Goal: Transaction & Acquisition: Purchase product/service

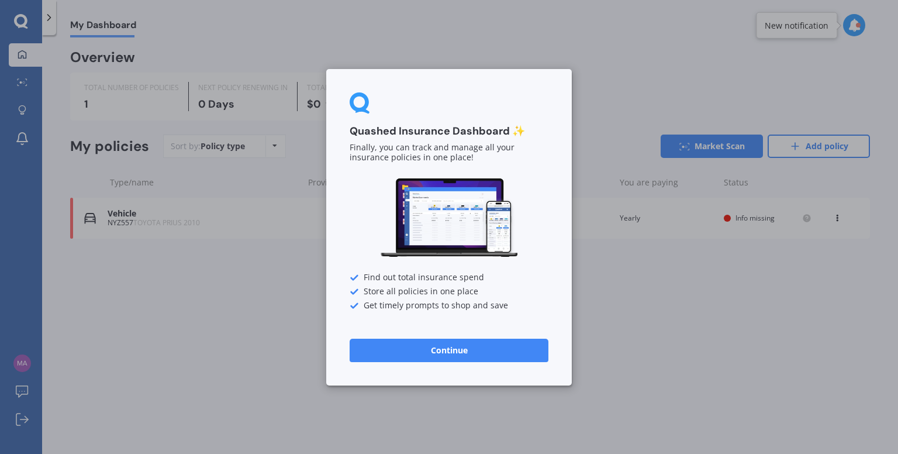
click at [483, 355] on button "Continue" at bounding box center [449, 349] width 199 height 23
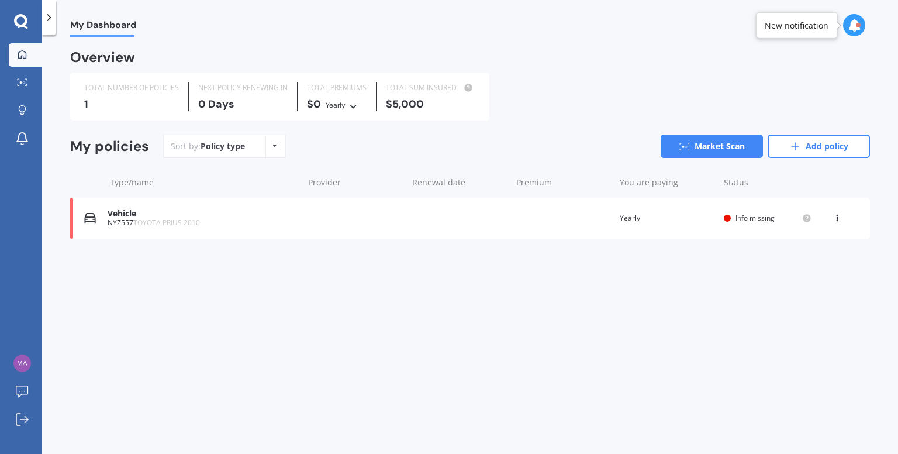
click at [836, 217] on icon at bounding box center [837, 215] width 8 height 7
click at [800, 271] on div "Delete" at bounding box center [812, 263] width 116 height 23
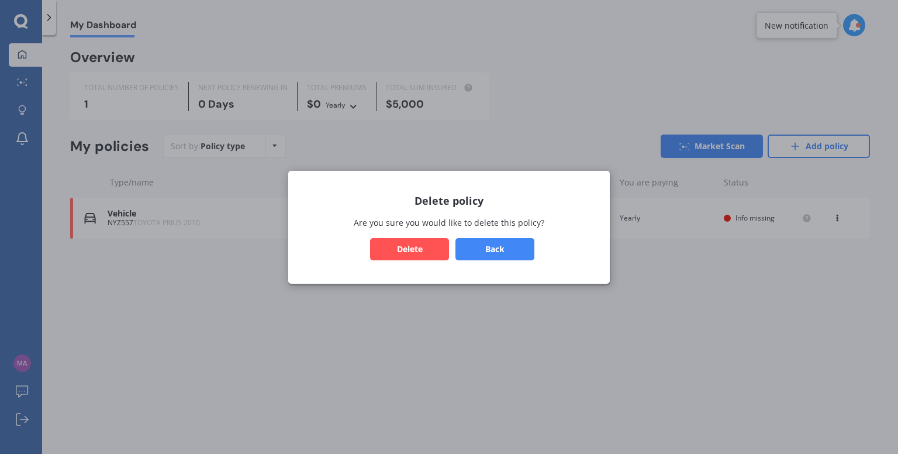
click at [423, 249] on button "Delete" at bounding box center [409, 248] width 79 height 22
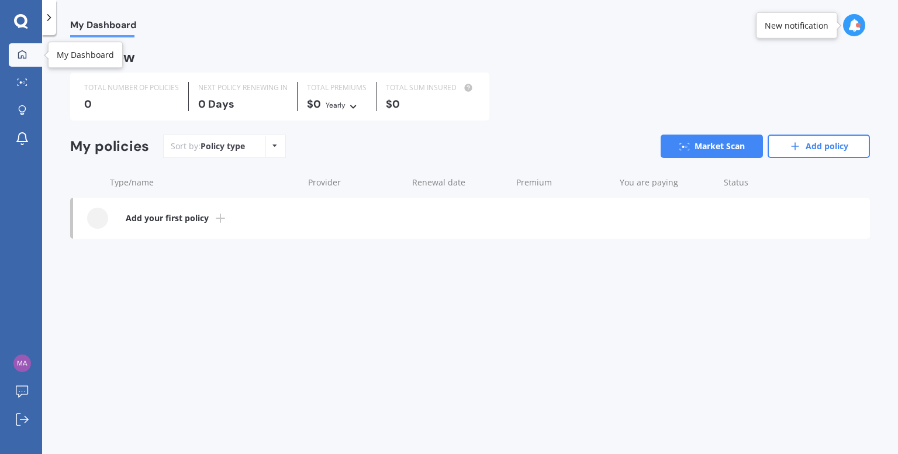
click at [24, 52] on icon at bounding box center [22, 54] width 9 height 9
click at [20, 20] on icon at bounding box center [21, 21] width 14 height 15
click at [800, 148] on icon at bounding box center [795, 146] width 12 height 12
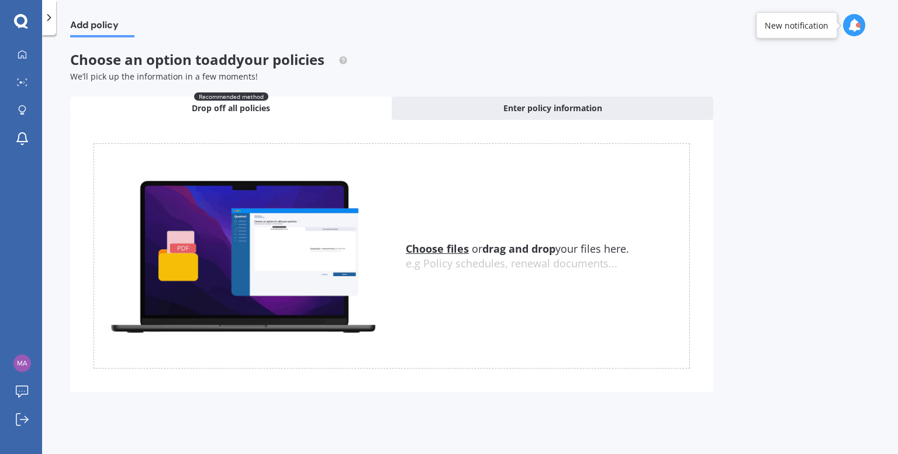
click at [49, 19] on polyline at bounding box center [49, 18] width 3 height 6
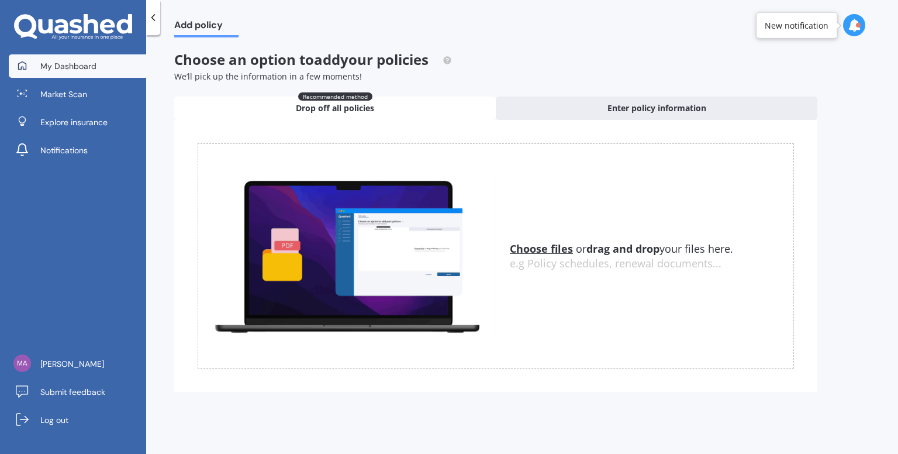
click at [54, 69] on span "My Dashboard" at bounding box center [68, 66] width 56 height 12
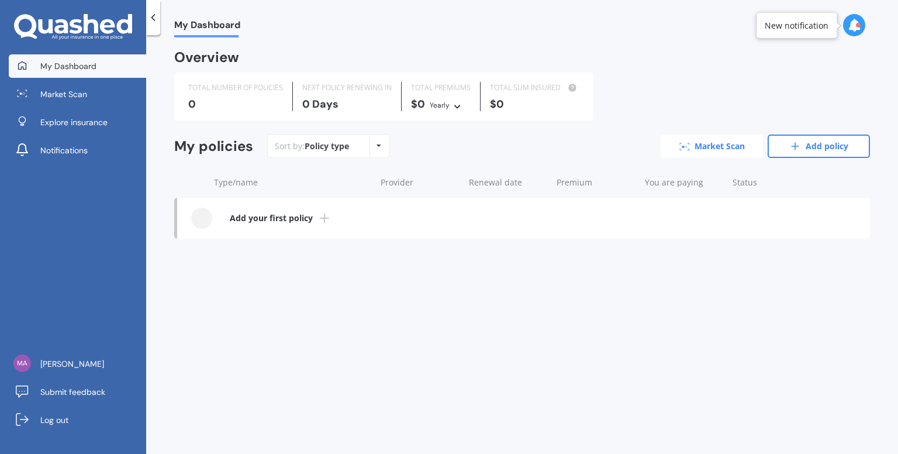
click at [669, 154] on link "Market Scan" at bounding box center [712, 145] width 102 height 23
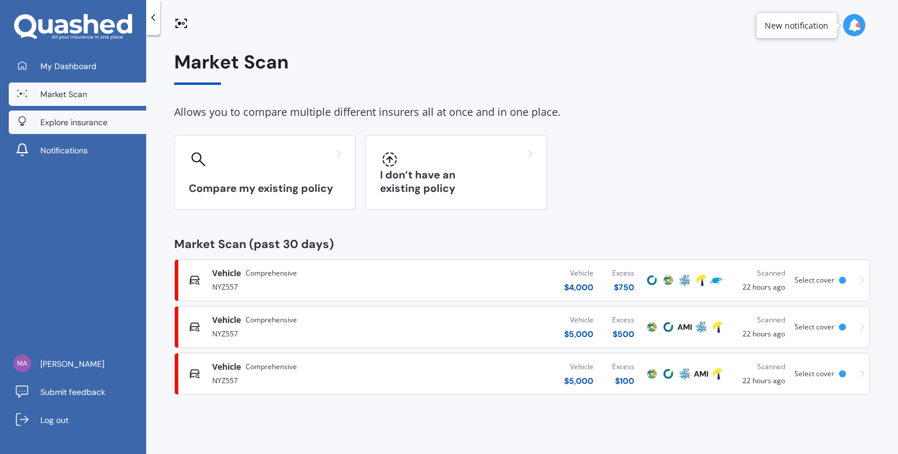
click at [105, 120] on span "Explore insurance" at bounding box center [73, 122] width 67 height 12
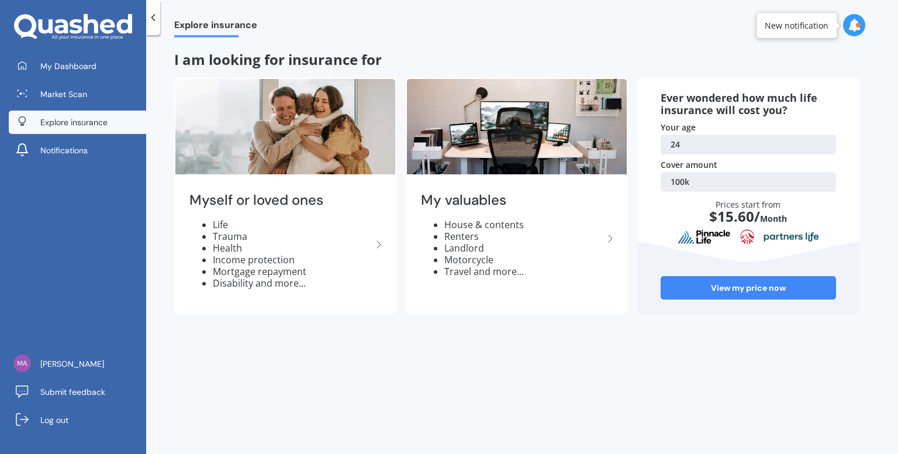
click at [151, 17] on icon at bounding box center [153, 18] width 12 height 12
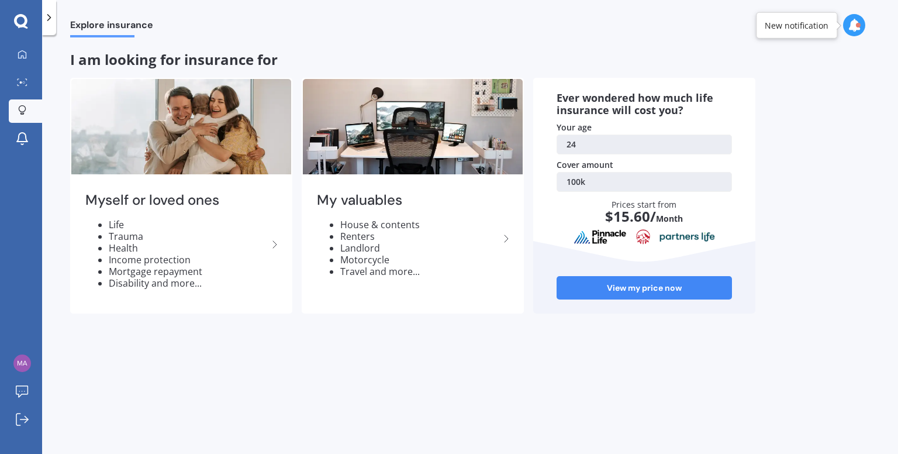
click at [49, 14] on icon at bounding box center [49, 18] width 12 height 12
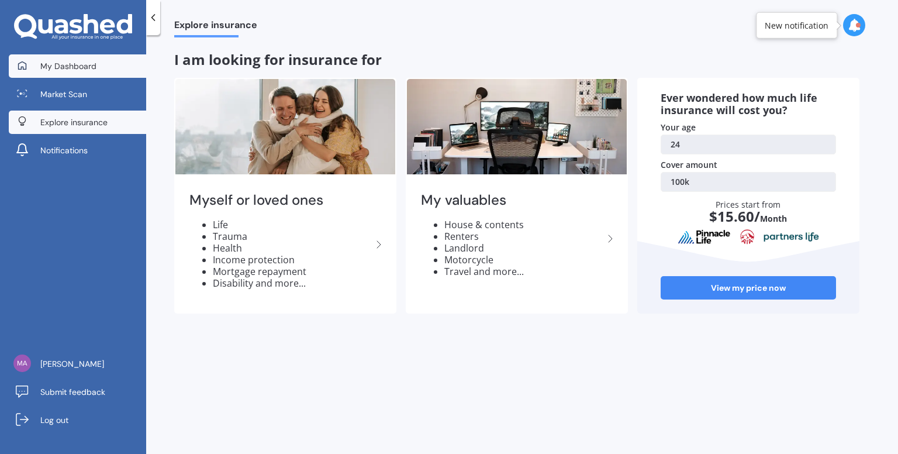
click at [52, 54] on link "My Dashboard" at bounding box center [77, 65] width 137 height 23
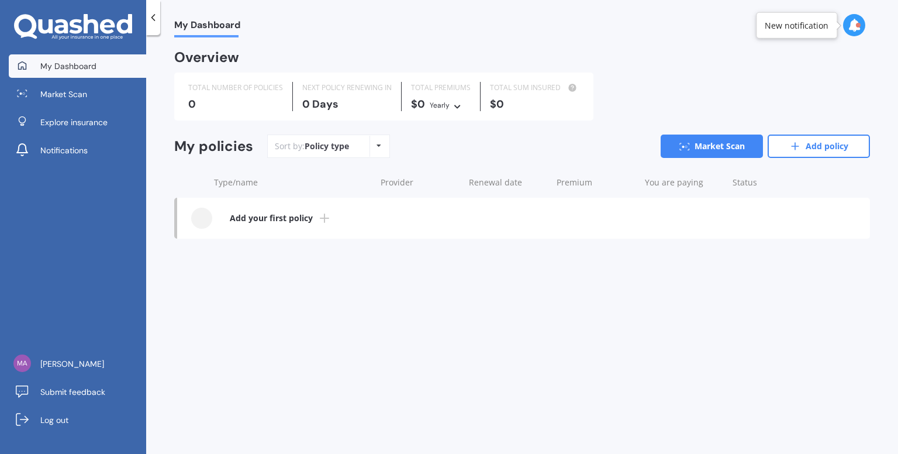
click at [322, 212] on icon at bounding box center [324, 218] width 14 height 14
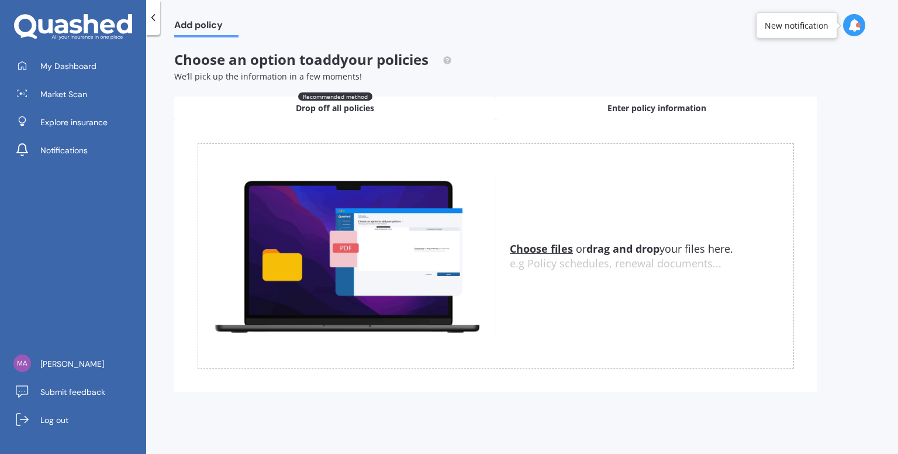
click at [521, 101] on div "Enter policy information" at bounding box center [657, 107] width 322 height 23
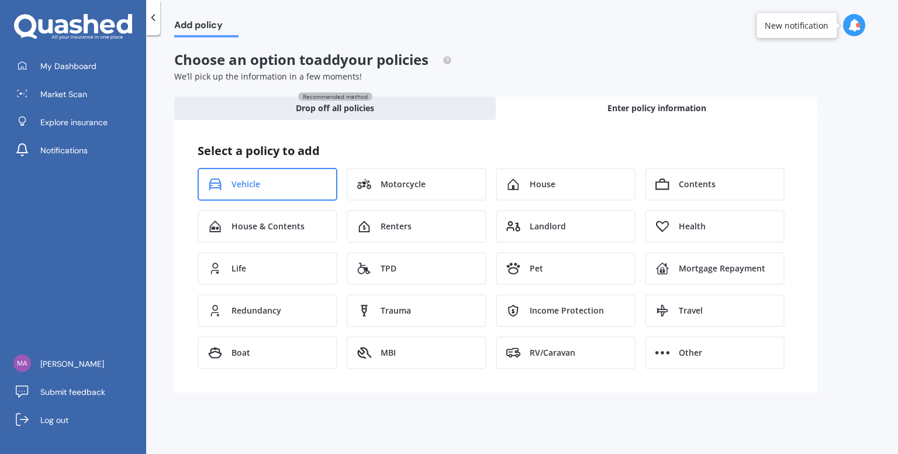
click at [305, 186] on div "Vehicle" at bounding box center [268, 184] width 140 height 33
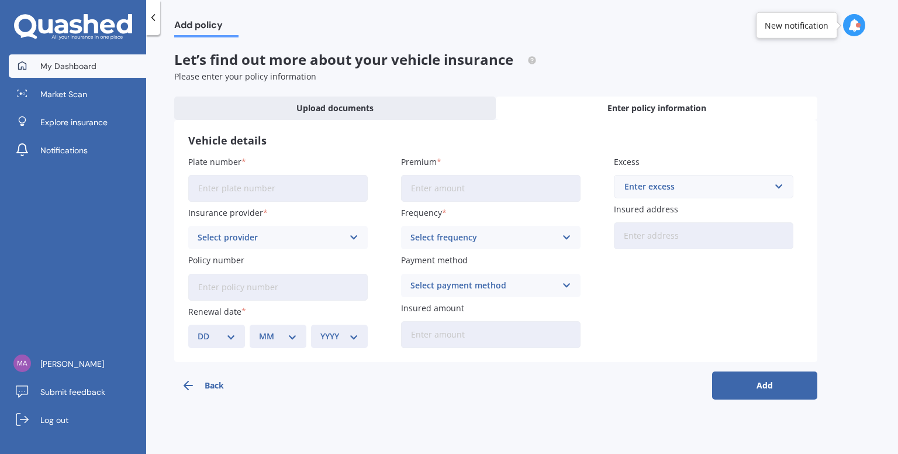
click at [79, 56] on link "My Dashboard" at bounding box center [77, 65] width 137 height 23
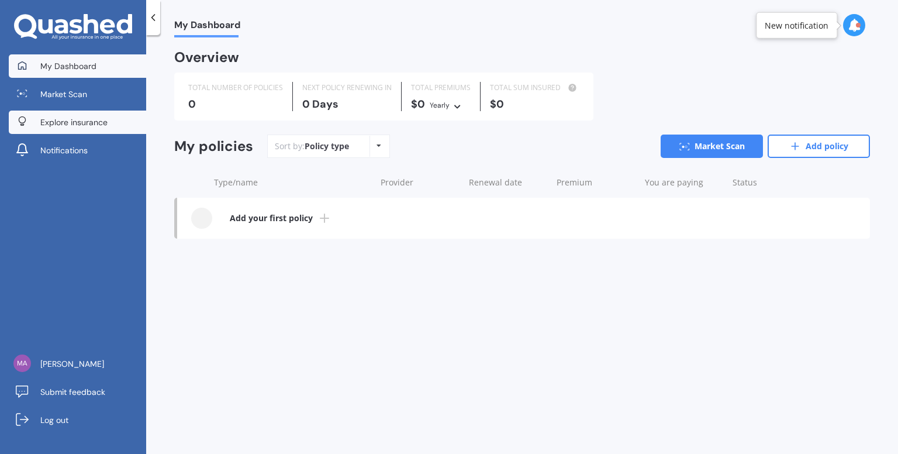
click at [55, 125] on span "Explore insurance" at bounding box center [73, 122] width 67 height 12
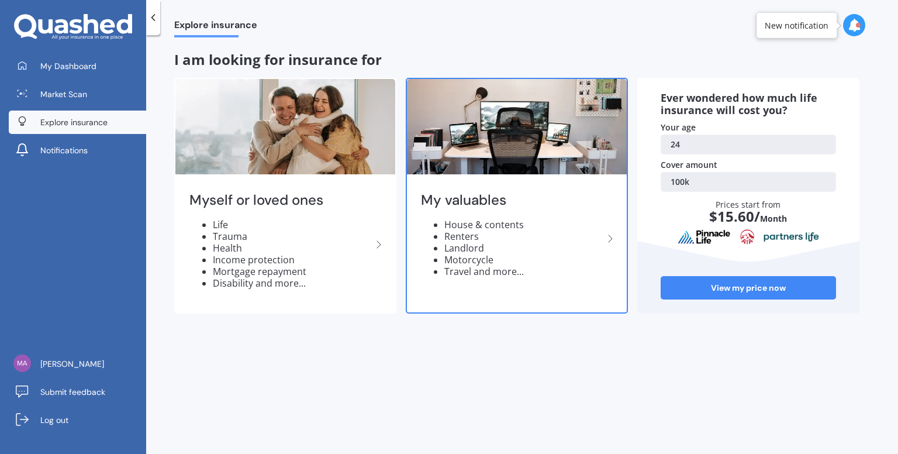
click at [468, 201] on h2 "My valuables" at bounding box center [512, 200] width 182 height 18
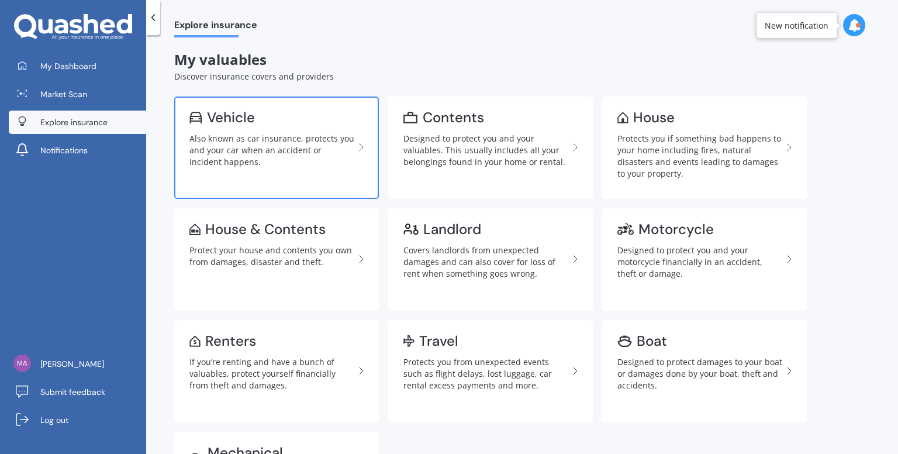
click at [199, 140] on div "Also known as car insurance, protects you and your car when an accident or inci…" at bounding box center [271, 150] width 165 height 35
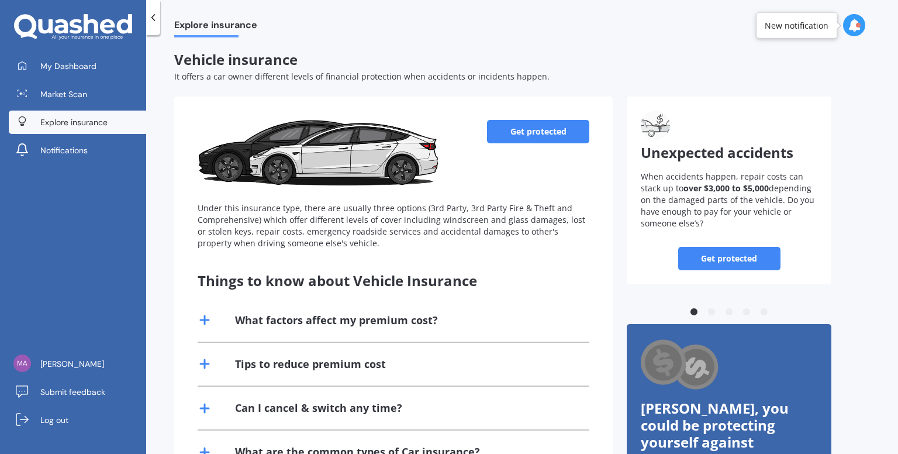
drag, startPoint x: 897, startPoint y: 132, endPoint x: 891, endPoint y: 146, distance: 15.2
click at [891, 146] on div "Explore insurance Vehicle insurance It offers a car owner different levels of f…" at bounding box center [522, 246] width 752 height 419
click at [552, 126] on link "Get protected" at bounding box center [538, 131] width 102 height 23
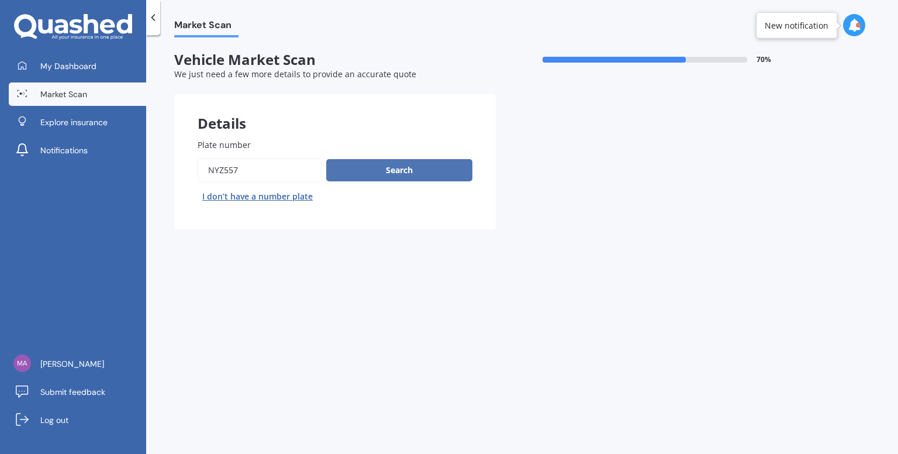
click at [356, 171] on button "Search" at bounding box center [399, 170] width 146 height 22
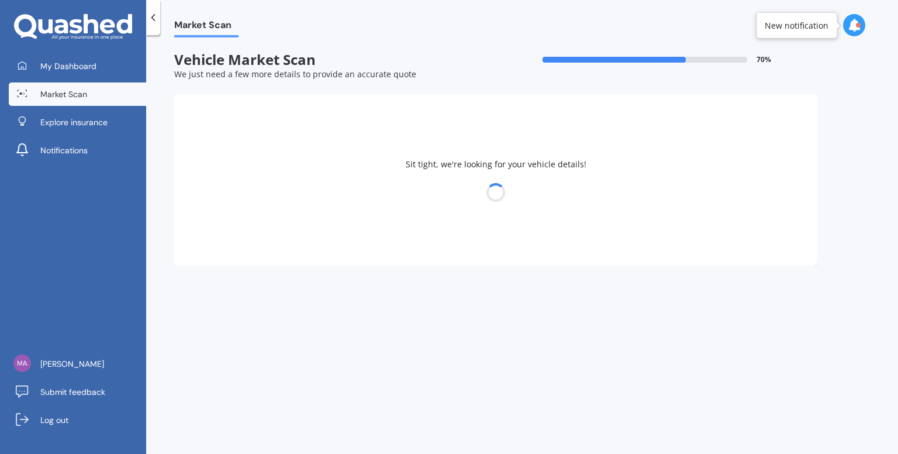
select select "TOYOTA"
select select "PRIUS"
select select "27"
select select "10"
select select "2000"
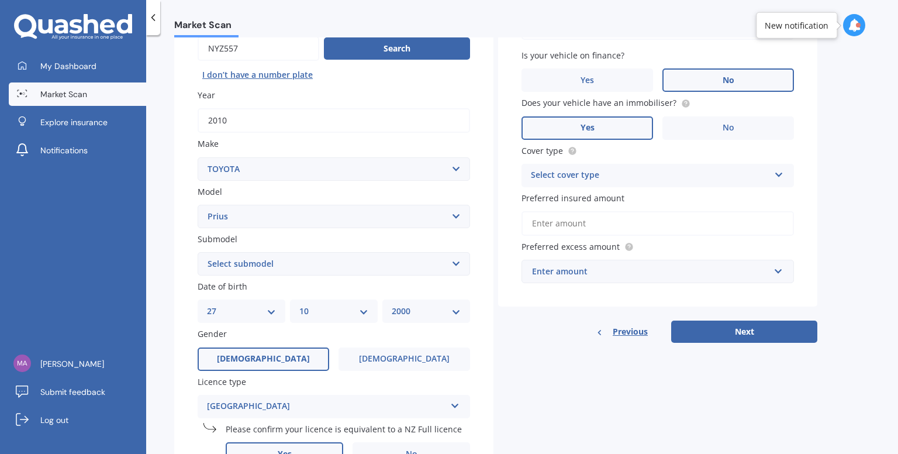
scroll to position [125, 0]
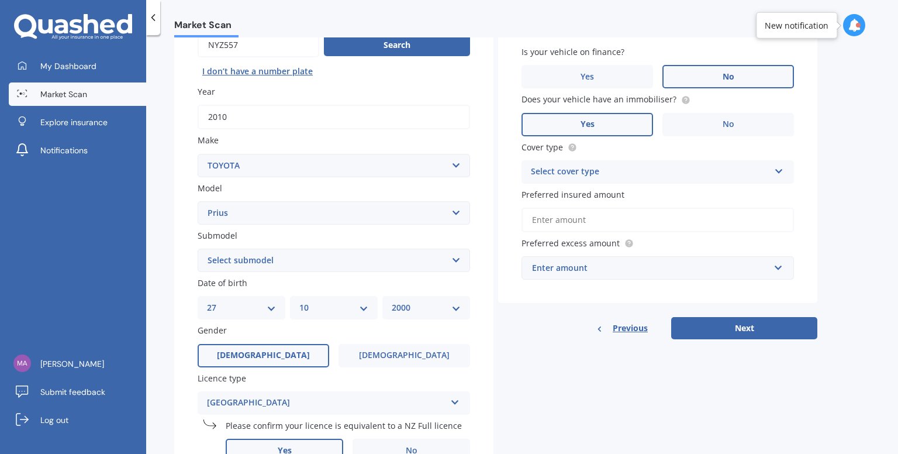
click at [236, 309] on select "DD 01 02 03 04 05 06 07 08 09 10 11 12 13 14 15 16 17 18 19 20 21 22 23 24 25 2…" at bounding box center [241, 307] width 69 height 13
select select "28"
click at [207, 301] on select "DD 01 02 03 04 05 06 07 08 09 10 11 12 13 14 15 16 17 18 19 20 21 22 23 24 25 2…" at bounding box center [241, 307] width 69 height 13
drag, startPoint x: 897, startPoint y: 213, endPoint x: 897, endPoint y: 142, distance: 71.3
click at [897, 142] on div "Market Scan Vehicle Market Scan 70 % We just need a few more details to provide…" at bounding box center [522, 246] width 752 height 419
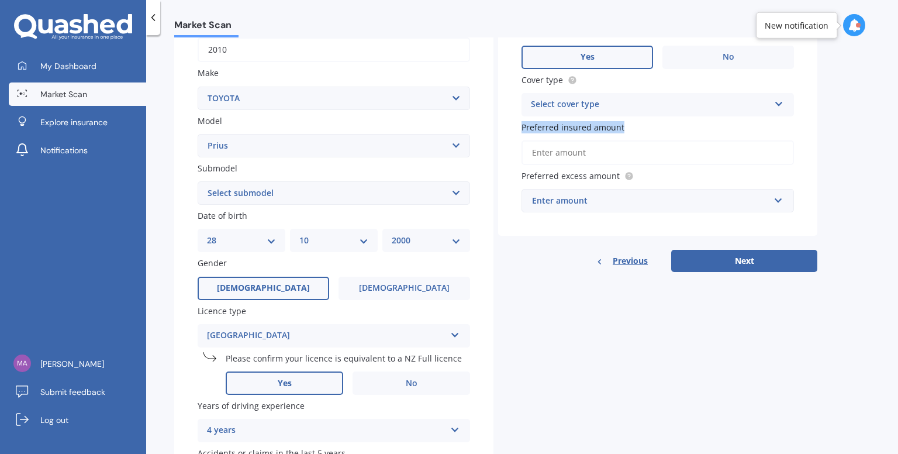
scroll to position [282, 0]
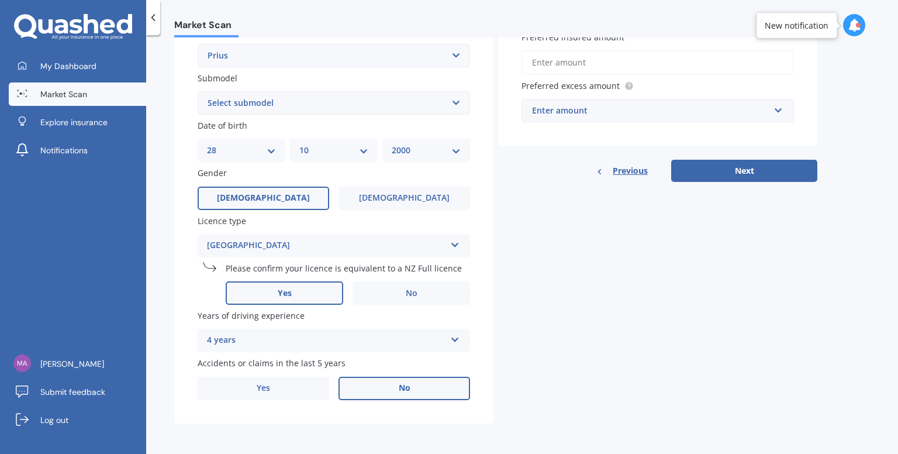
click at [424, 323] on div "Years of driving experience 4 years 5 or more years 4 years 3 years 2 years 1 y…" at bounding box center [334, 330] width 272 height 43
click at [426, 335] on div "4 years" at bounding box center [326, 340] width 239 height 14
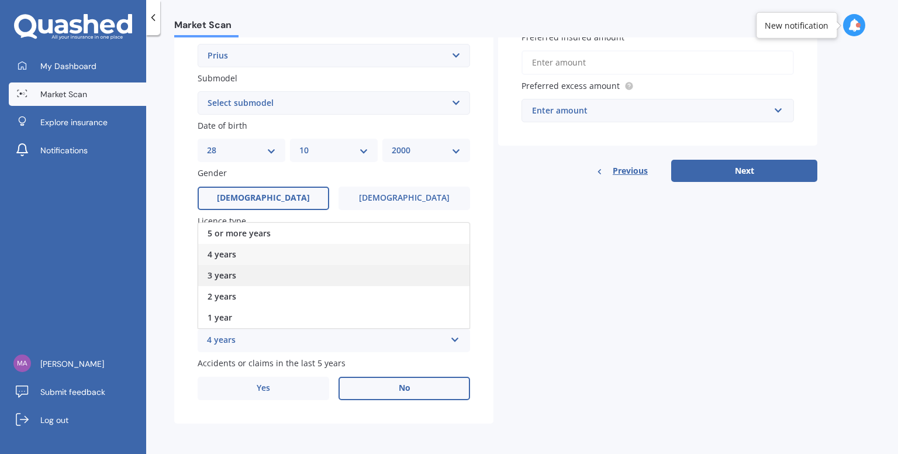
click at [243, 269] on div "3 years" at bounding box center [333, 275] width 271 height 21
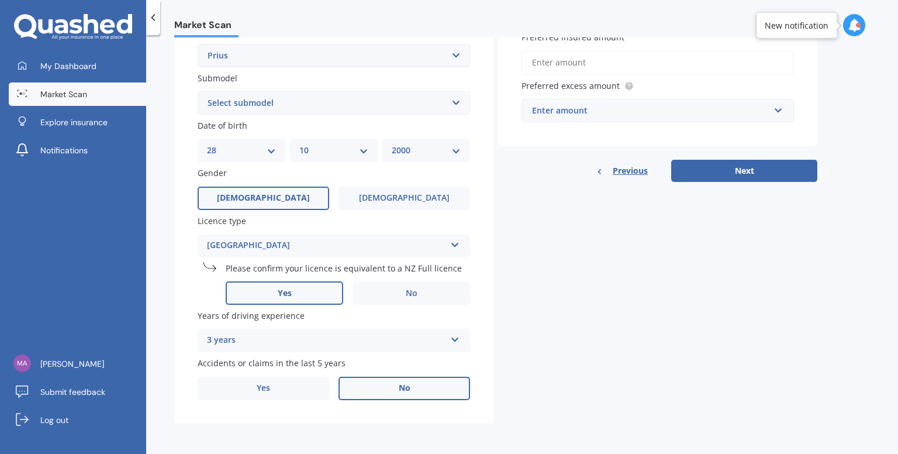
click at [692, 335] on div "Details Plate number Search I don’t have a number plate Year 2010 Make Select m…" at bounding box center [495, 117] width 643 height 611
drag, startPoint x: 897, startPoint y: 270, endPoint x: 897, endPoint y: 240, distance: 29.8
click at [897, 240] on div "Market Scan Vehicle Market Scan 70 % We just need a few more details to provide…" at bounding box center [522, 246] width 752 height 419
drag, startPoint x: 897, startPoint y: 240, endPoint x: 893, endPoint y: 220, distance: 20.3
click at [893, 220] on div "Market Scan Vehicle Market Scan 70 % We just need a few more details to provide…" at bounding box center [522, 246] width 752 height 419
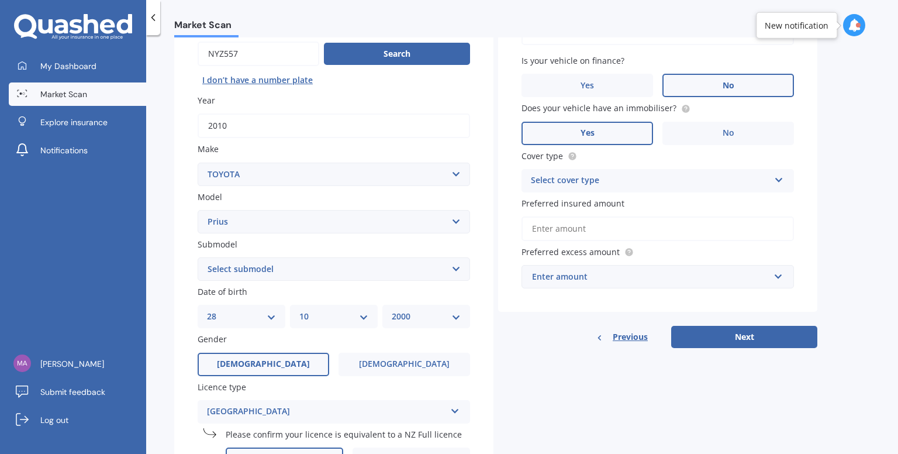
scroll to position [119, 0]
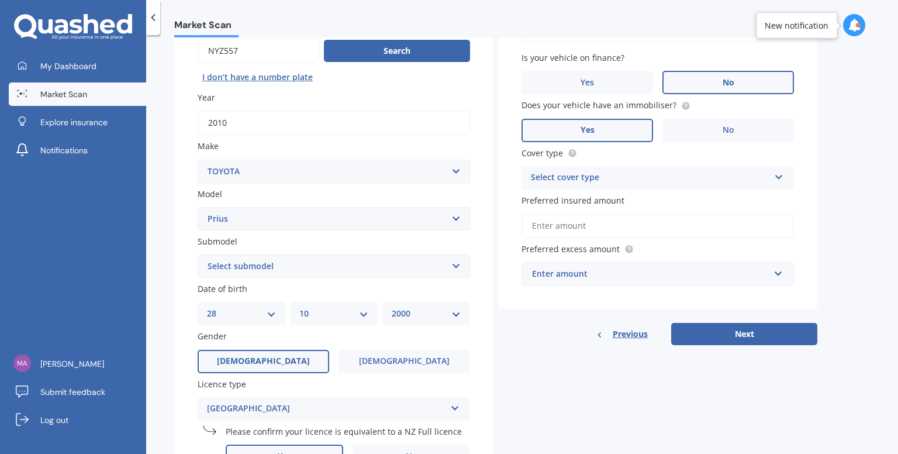
click at [678, 178] on div "Select cover type" at bounding box center [650, 178] width 239 height 14
click at [621, 199] on div "Comprehensive" at bounding box center [657, 200] width 271 height 21
click at [569, 227] on input "Preferred insured amount" at bounding box center [657, 225] width 272 height 25
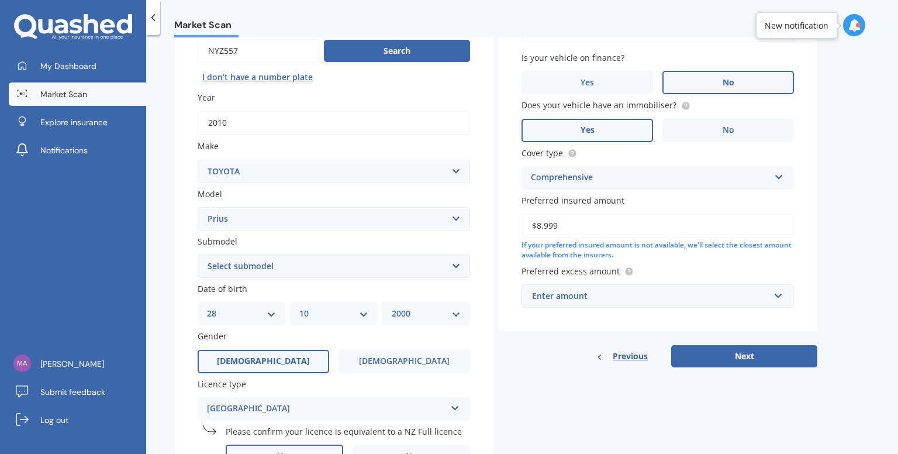
type input "$8,999"
click at [594, 293] on div "Enter amount" at bounding box center [650, 295] width 237 height 13
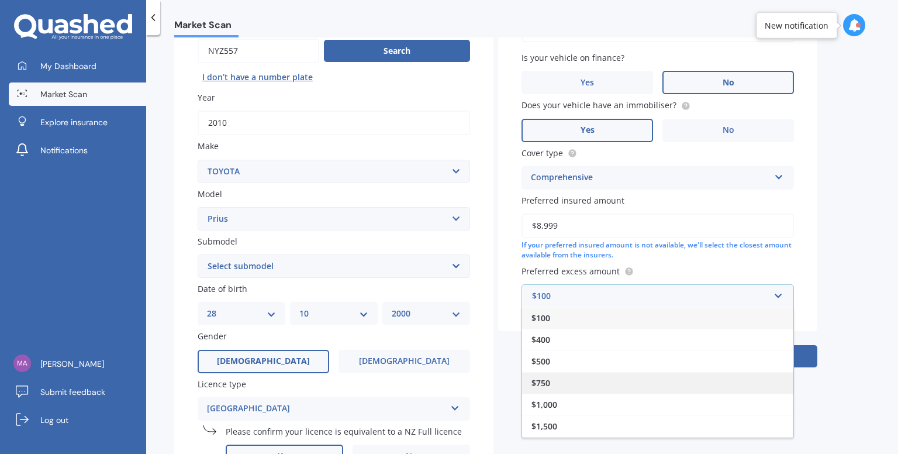
click at [542, 377] on span "$750" at bounding box center [540, 382] width 19 height 11
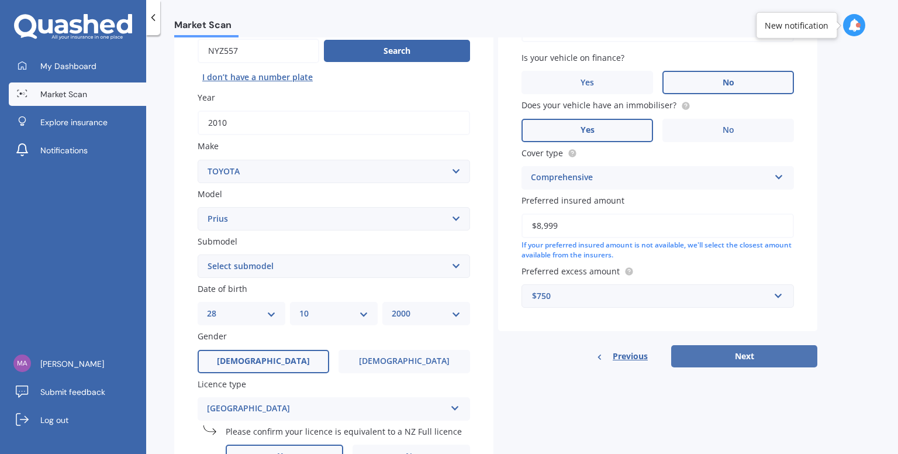
click at [734, 350] on button "Next" at bounding box center [744, 356] width 146 height 22
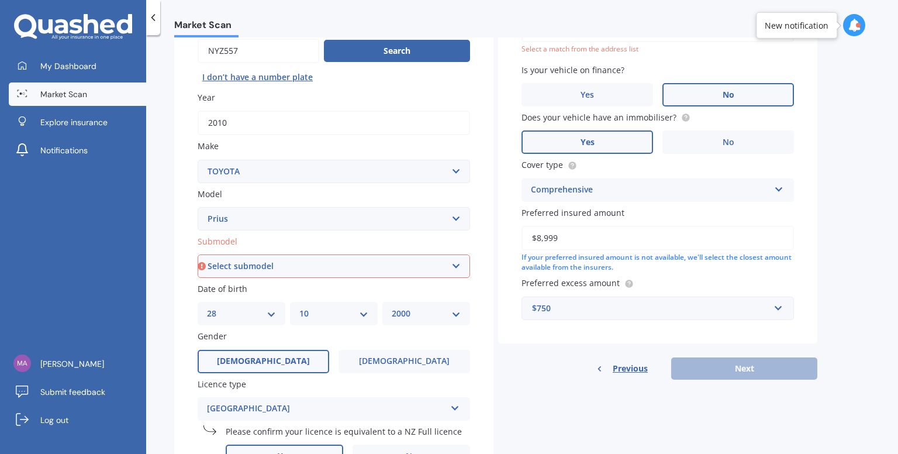
click at [327, 261] on select "Select submodel (All other) Hybrid" at bounding box center [334, 265] width 272 height 23
select select "HYBRID"
click at [198, 254] on select "Select submodel (All other) Hybrid" at bounding box center [334, 265] width 272 height 23
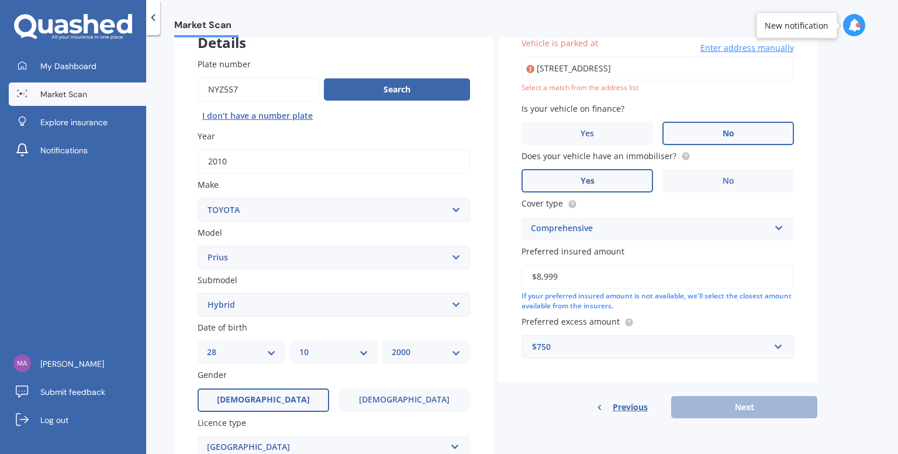
scroll to position [80, 0]
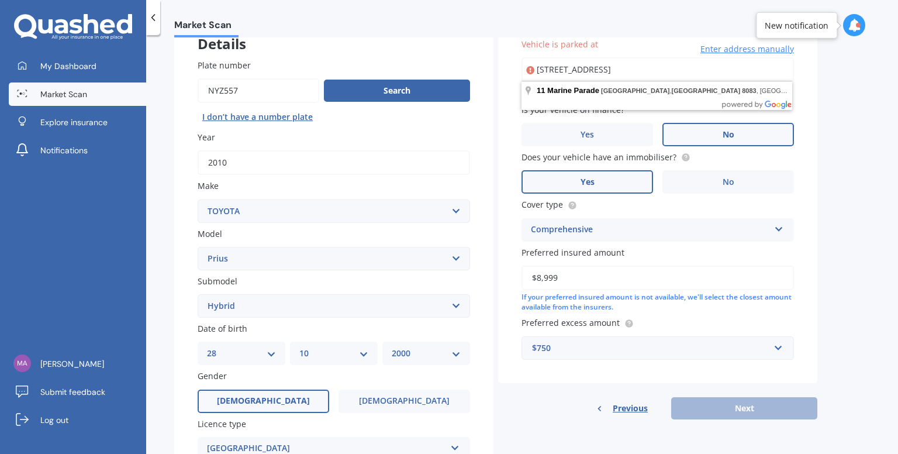
click at [770, 66] on input "11 Marine Parade, North New Brighton, Christchurch 8083" at bounding box center [657, 69] width 272 height 25
type input "11 Marine Parade, North New Brighton, Christchurch 8083"
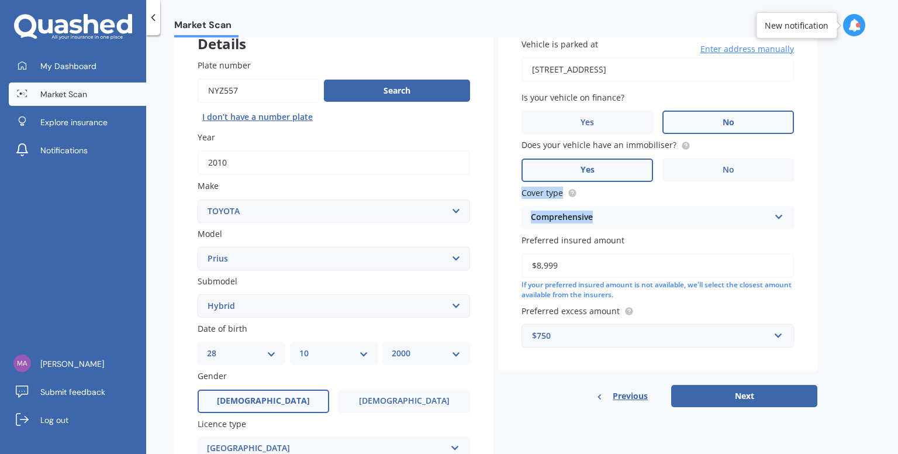
drag, startPoint x: 897, startPoint y: 168, endPoint x: 897, endPoint y: 209, distance: 40.3
click at [897, 209] on div "Market Scan Vehicle Market Scan 70 % We just need a few more details to provide…" at bounding box center [522, 246] width 752 height 419
click at [751, 388] on button "Next" at bounding box center [744, 396] width 146 height 22
select select "28"
select select "10"
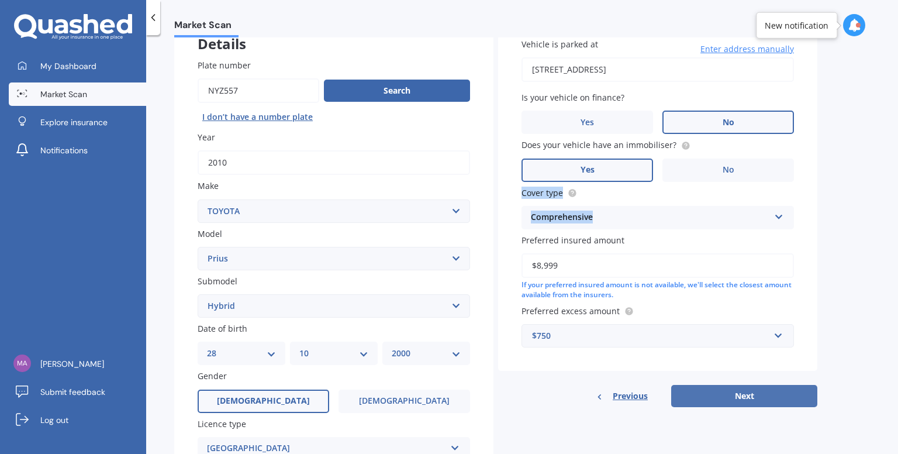
select select "2000"
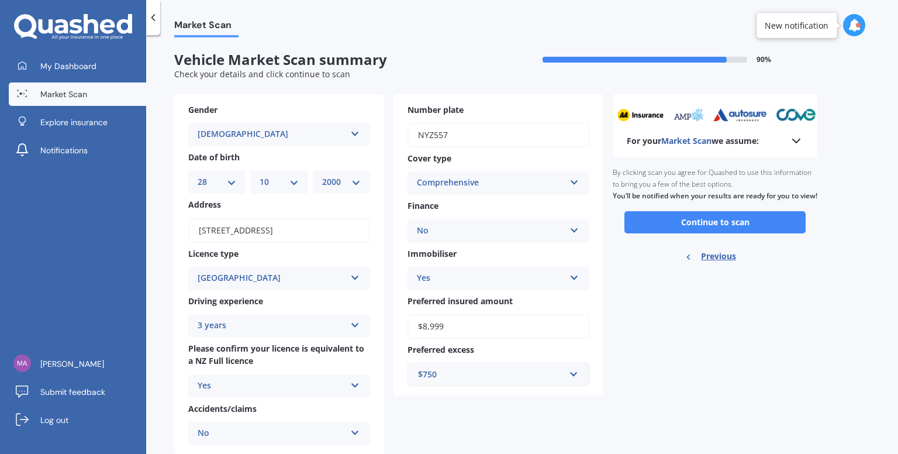
scroll to position [0, 0]
click at [695, 232] on button "Continue to scan" at bounding box center [714, 222] width 181 height 22
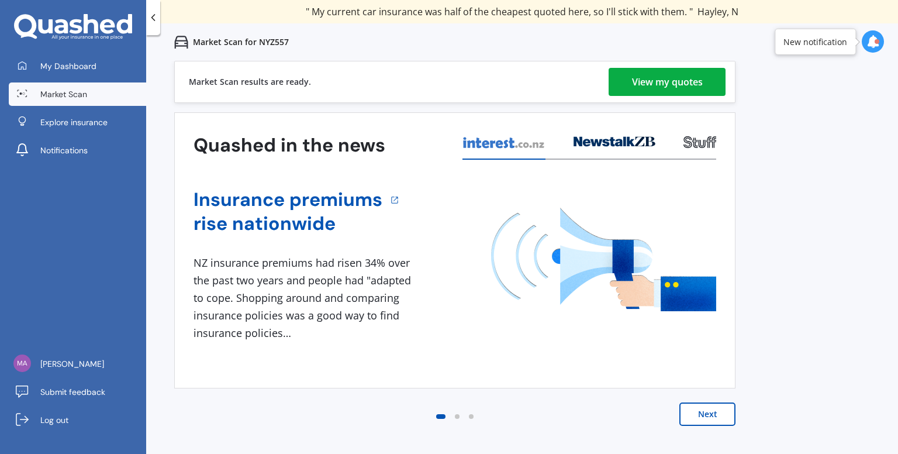
click at [641, 76] on div "View my quotes" at bounding box center [667, 82] width 71 height 28
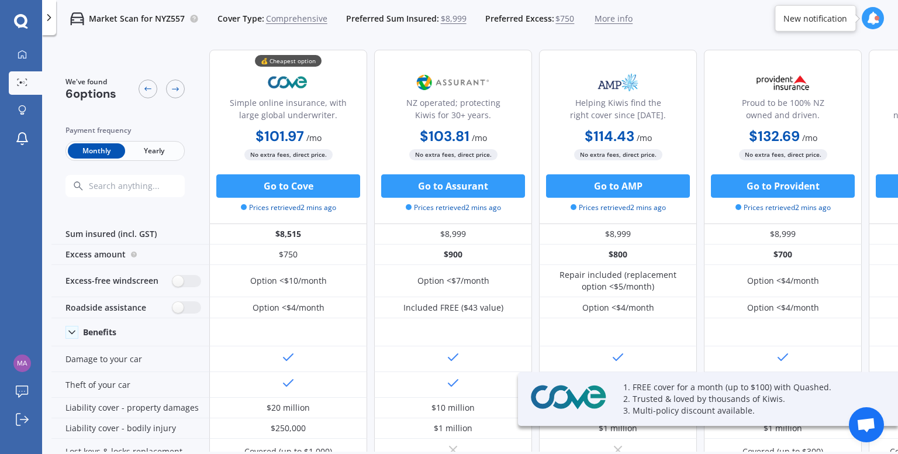
click at [170, 156] on span "Yearly" at bounding box center [153, 150] width 57 height 15
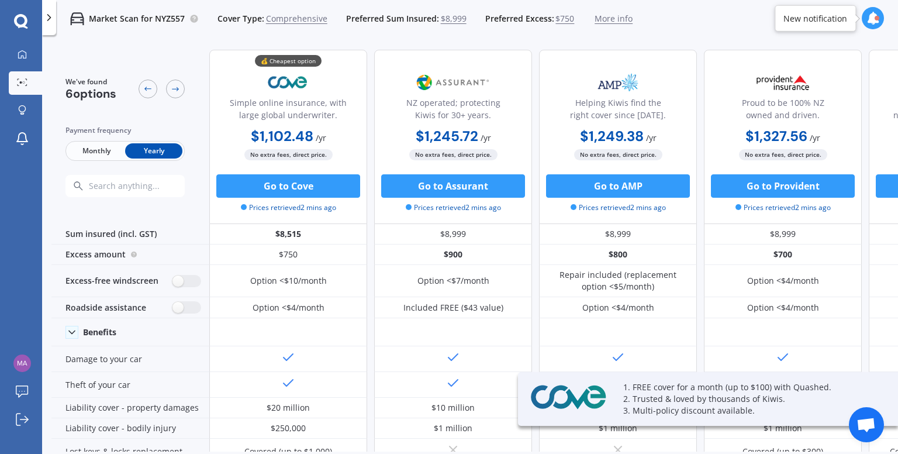
click at [92, 155] on span "Monthly" at bounding box center [96, 150] width 57 height 15
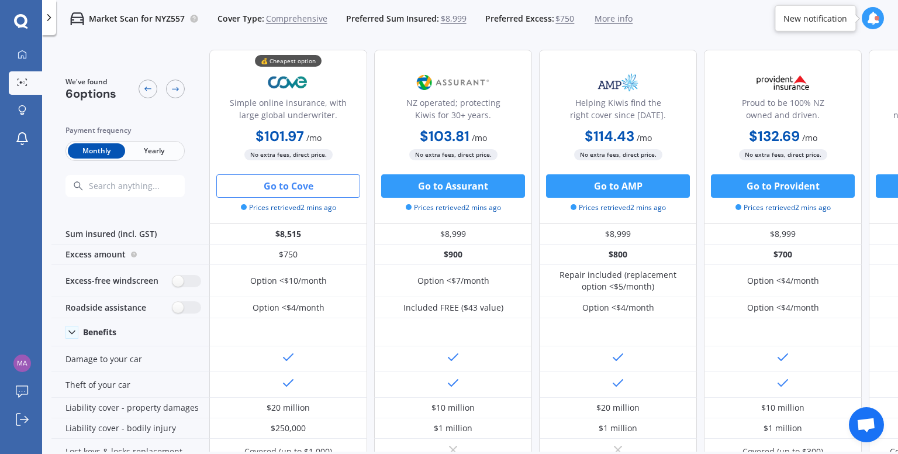
click at [305, 194] on button "Go to Cove" at bounding box center [288, 185] width 144 height 23
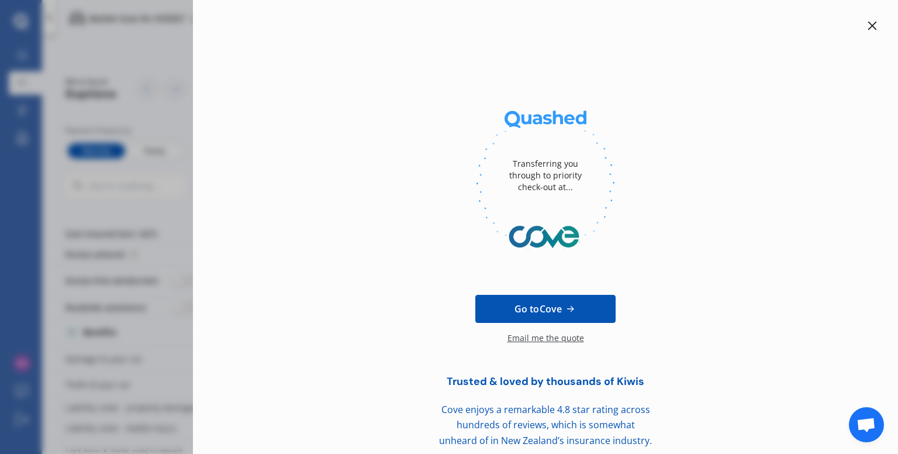
click at [867, 27] on icon at bounding box center [871, 25] width 9 height 9
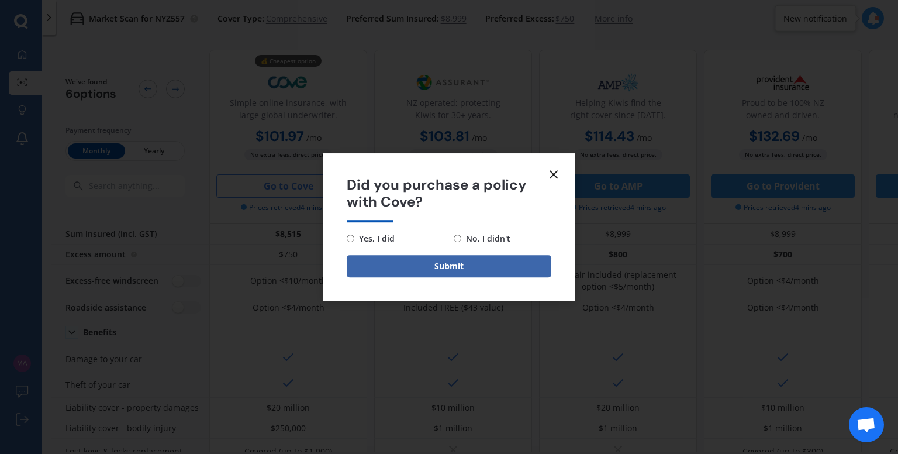
click at [559, 178] on icon at bounding box center [554, 174] width 14 height 14
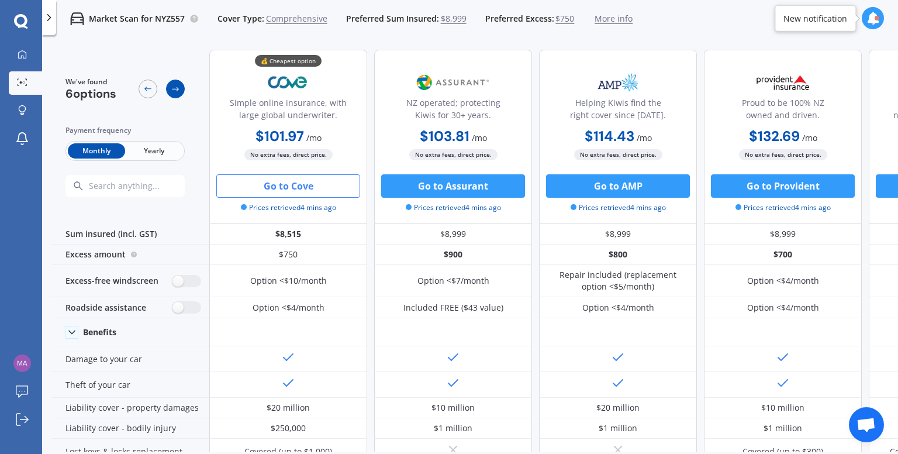
click at [178, 93] on icon at bounding box center [175, 88] width 9 height 9
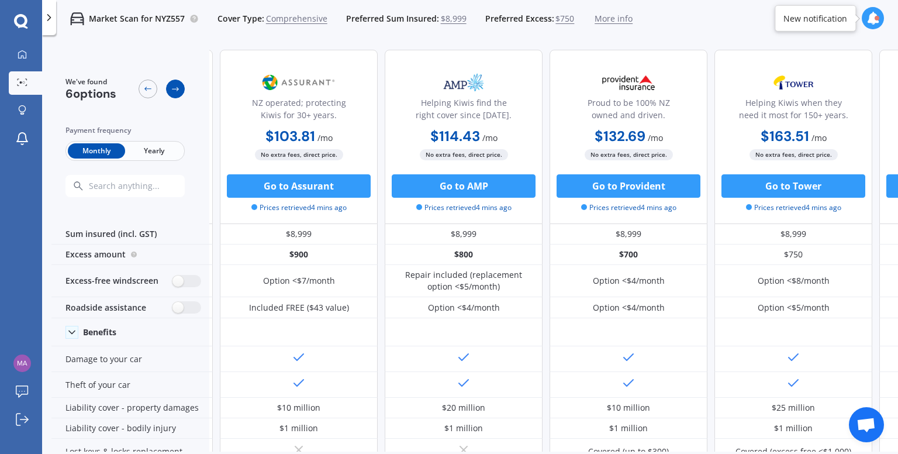
scroll to position [0, 158]
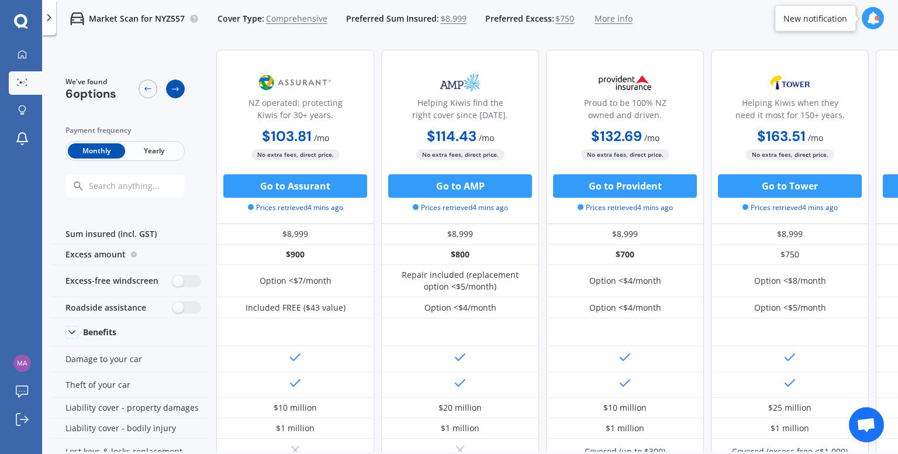
click at [178, 93] on icon at bounding box center [175, 88] width 9 height 9
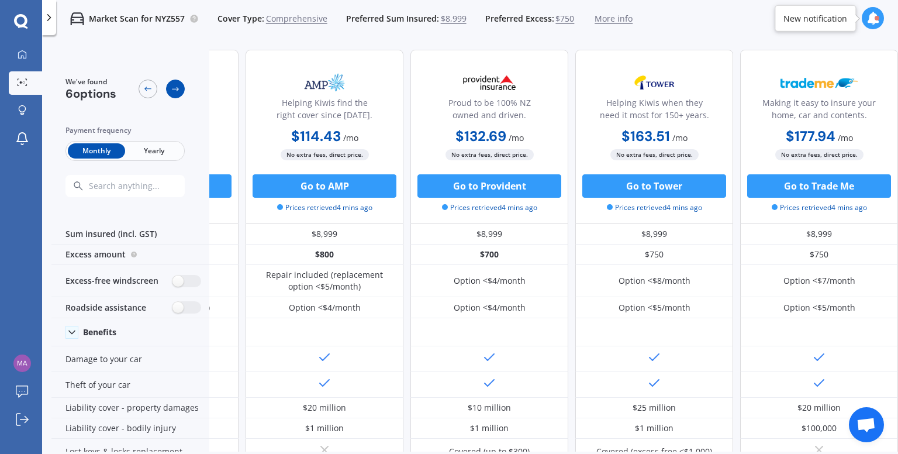
scroll to position [0, 299]
click at [178, 93] on icon at bounding box center [175, 88] width 9 height 9
